Goal: Book appointment/travel/reservation

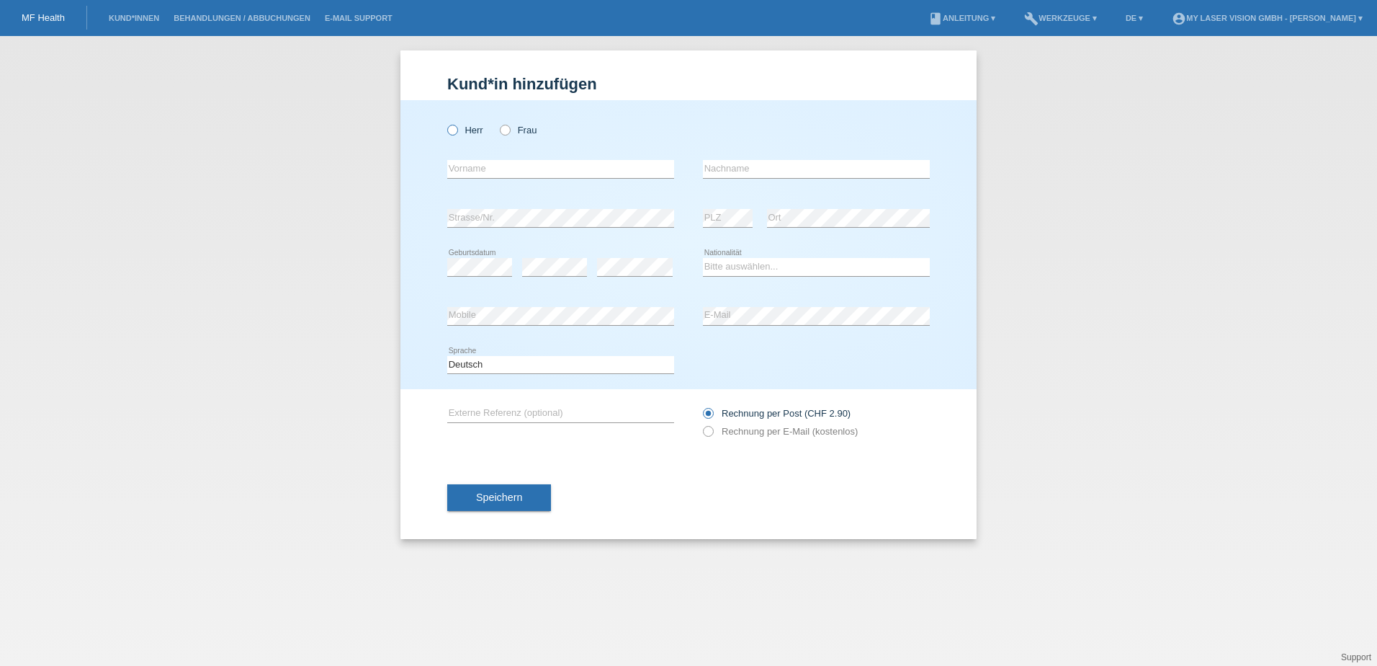
click at [445, 122] on icon at bounding box center [445, 122] width 0 height 0
click at [450, 125] on input "Herr" at bounding box center [451, 129] width 9 height 9
radio input "true"
click at [454, 174] on input "text" at bounding box center [560, 169] width 227 height 18
type input "Haris"
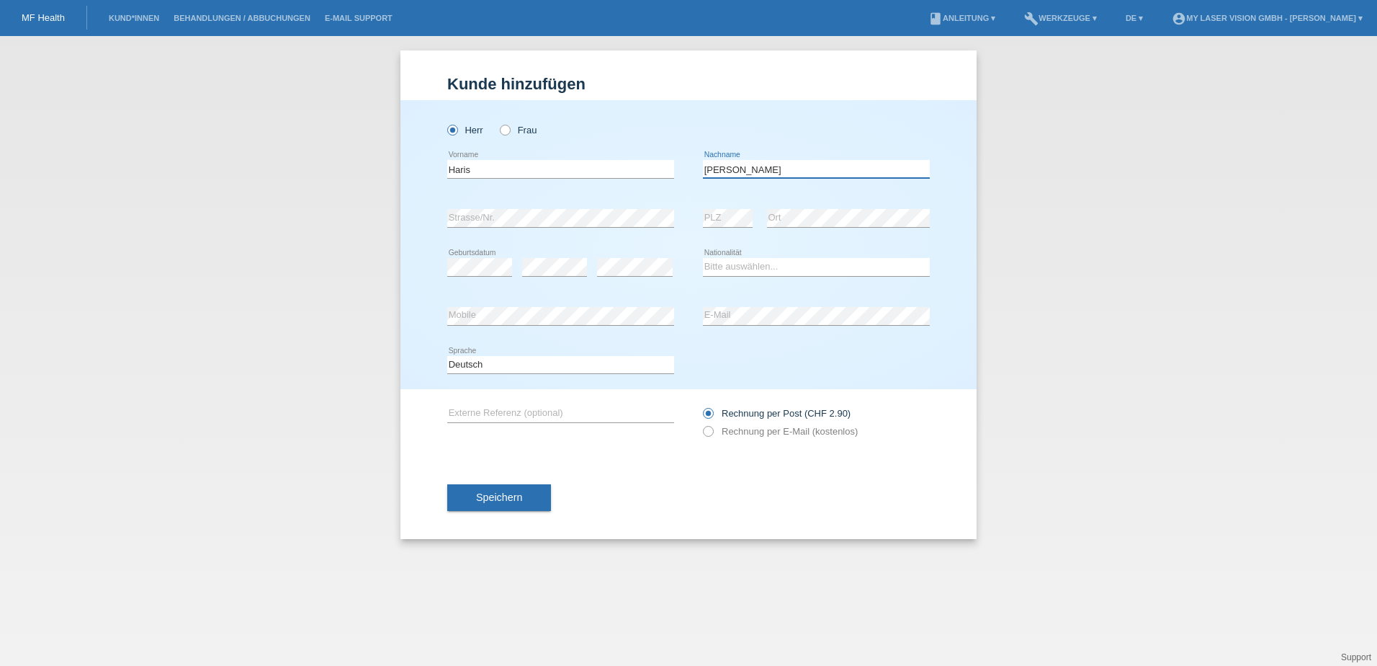
type input "Fazlic"
click at [769, 270] on select "Bitte auswählen... Schweiz Deutschland Liechtenstein Österreich ------------ Af…" at bounding box center [816, 266] width 227 height 17
select select "CH"
click at [703, 258] on select "Bitte auswählen... Schweiz Deutschland Liechtenstein Österreich ------------ Af…" at bounding box center [816, 266] width 227 height 17
click at [701, 424] on icon at bounding box center [701, 424] width 0 height 0
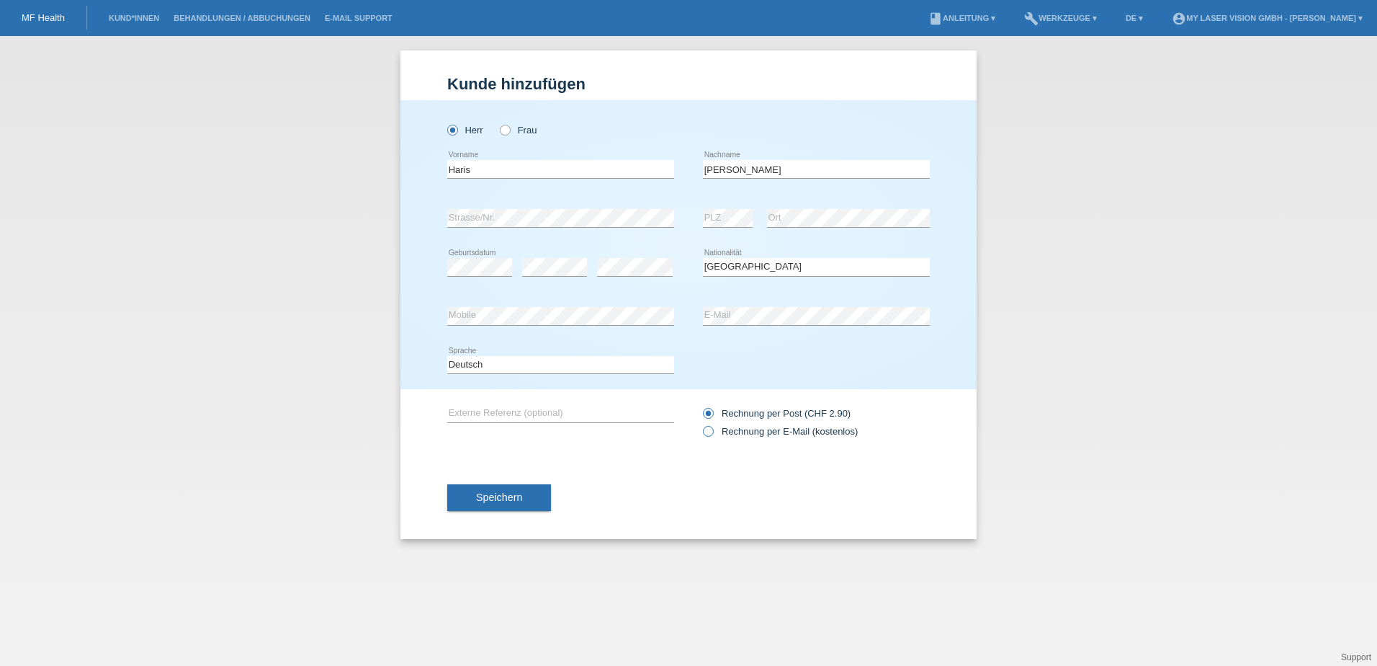
click at [701, 424] on icon at bounding box center [701, 424] width 0 height 0
click at [711, 430] on input "Rechnung per E-Mail (kostenlos)" at bounding box center [707, 435] width 9 height 18
radio input "true"
click at [500, 496] on span "Speichern" at bounding box center [499, 497] width 46 height 12
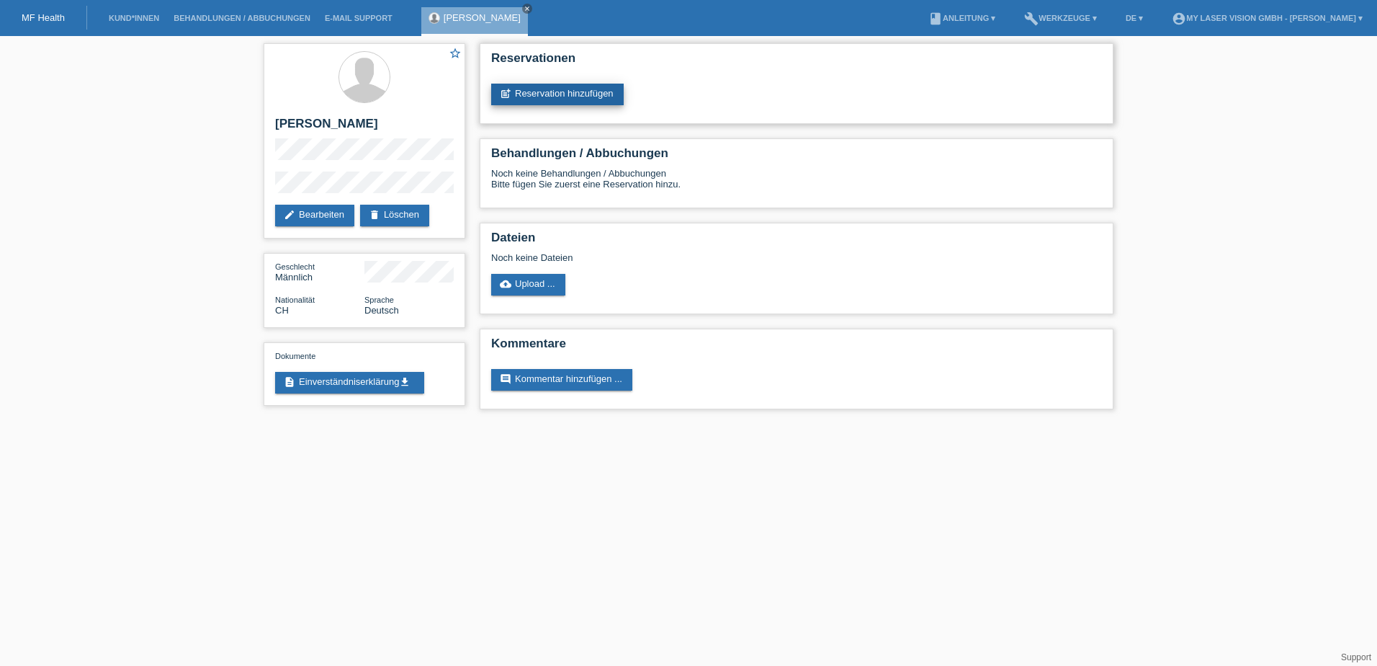
click at [563, 89] on link "post_add Reservation hinzufügen" at bounding box center [557, 95] width 133 height 22
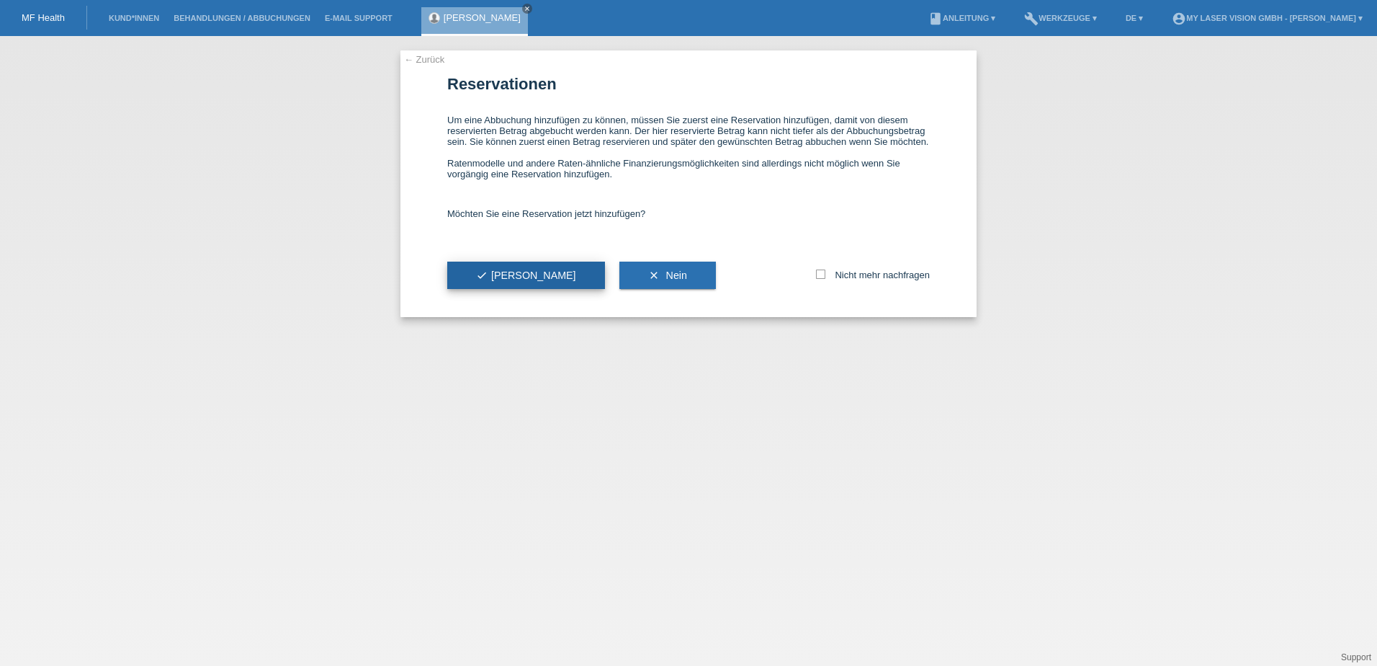
click at [489, 277] on span "check Ja" at bounding box center [526, 275] width 100 height 12
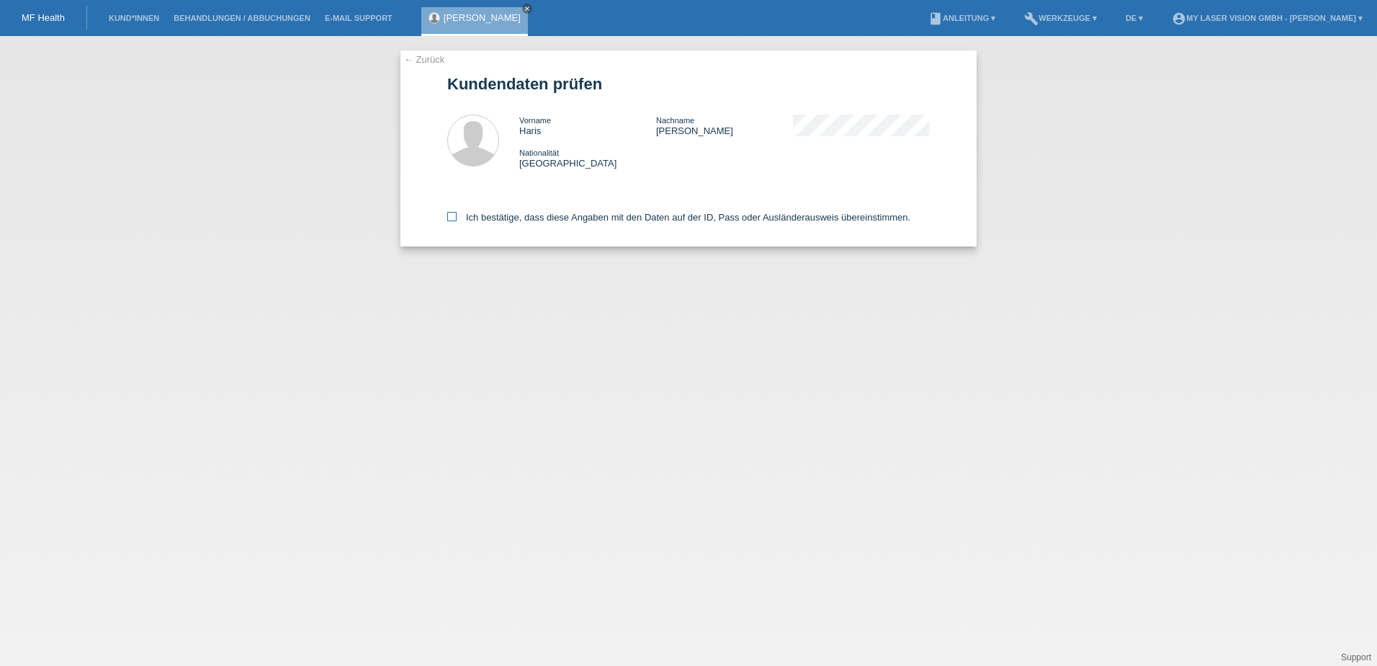
click at [447, 218] on icon at bounding box center [451, 216] width 9 height 9
click at [447, 218] on input "Ich bestätige, dass diese Angaben mit den Daten auf der ID, Pass oder Ausländer…" at bounding box center [451, 216] width 9 height 9
checkbox input "true"
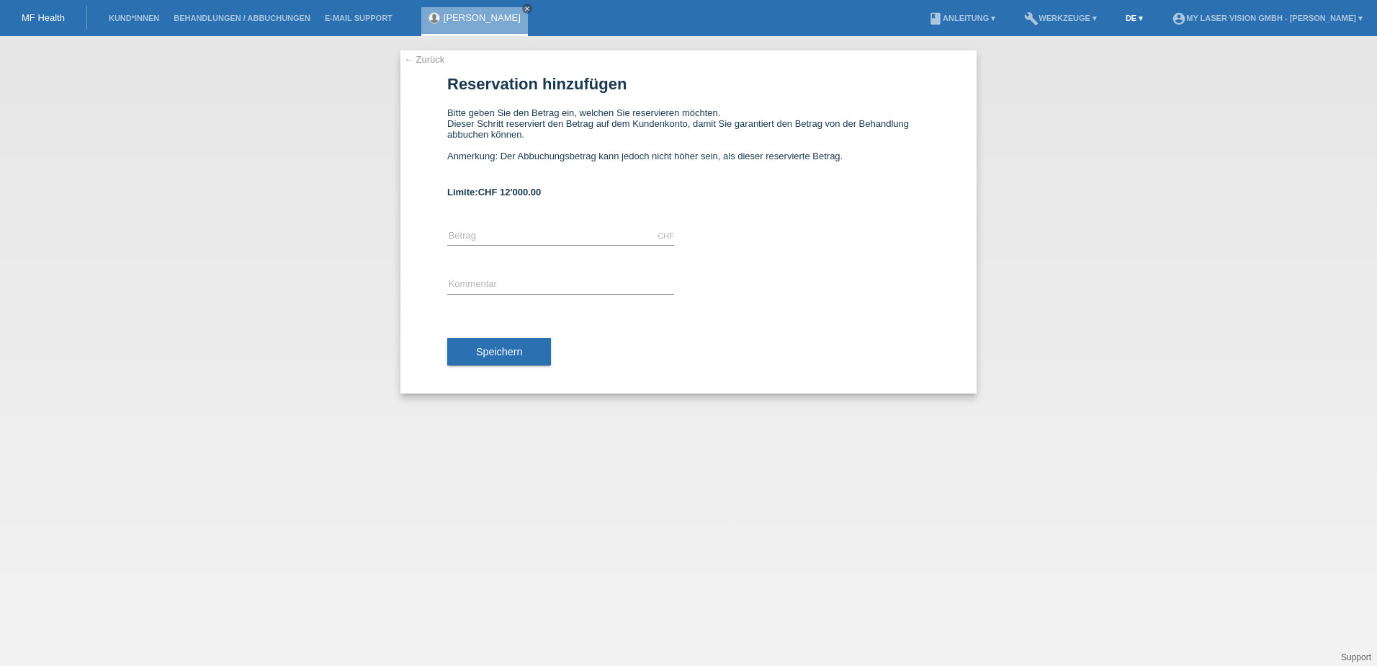
click at [1138, 19] on link "DE ▾" at bounding box center [1135, 18] width 32 height 9
click at [343, 16] on link "E-Mail Support" at bounding box center [359, 18] width 82 height 9
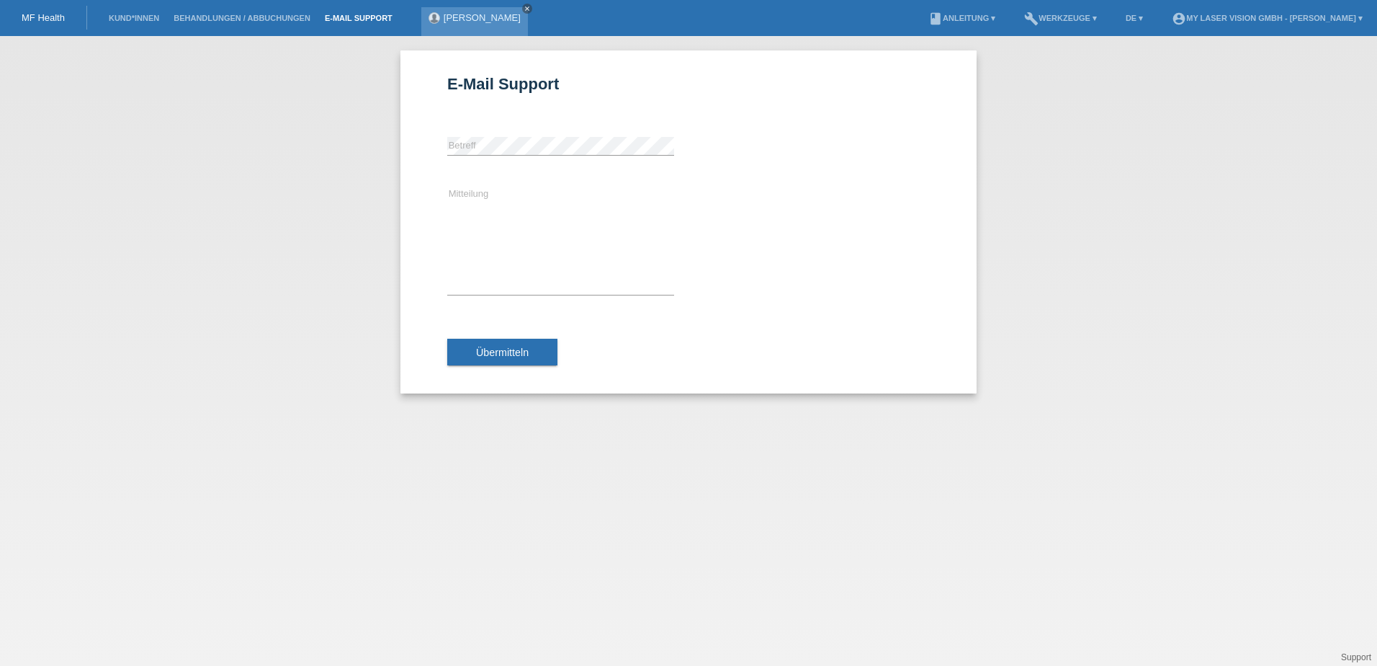
click at [524, 9] on icon "close" at bounding box center [527, 8] width 7 height 7
click at [138, 15] on link "Kund*innen" at bounding box center [134, 18] width 65 height 9
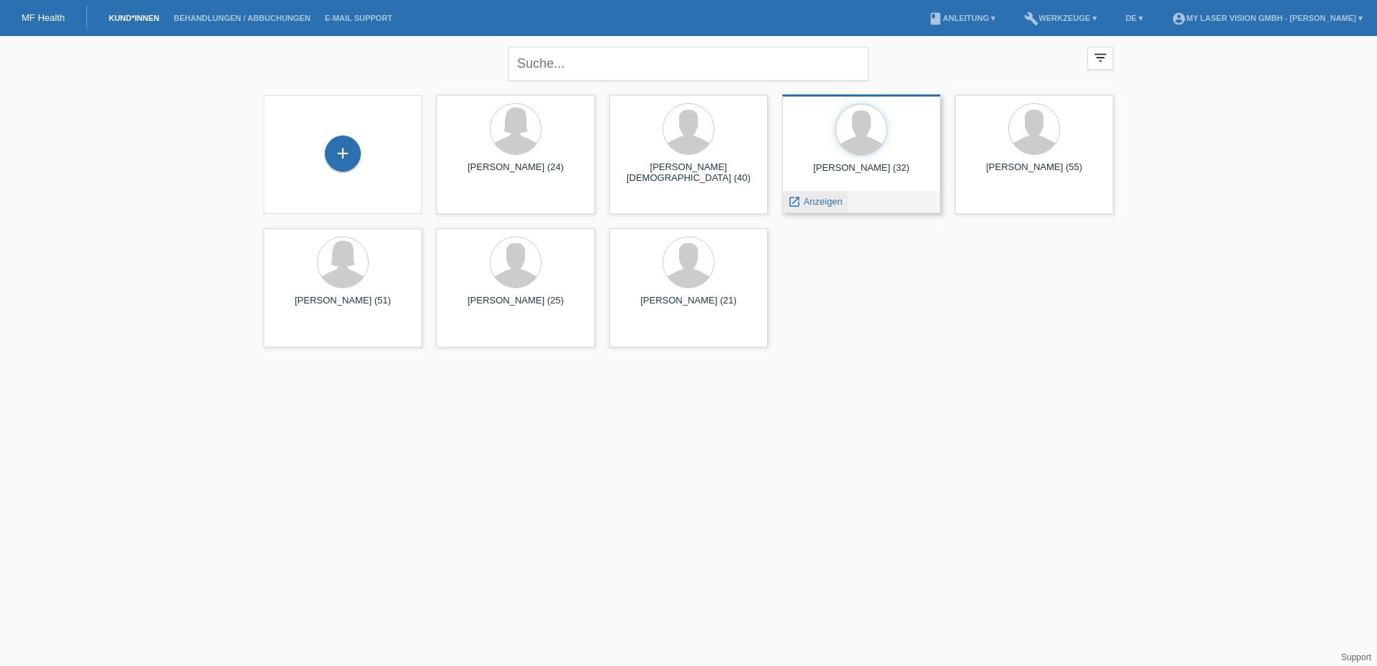
click at [817, 205] on span "Anzeigen" at bounding box center [823, 201] width 39 height 11
